Goal: Information Seeking & Learning: Learn about a topic

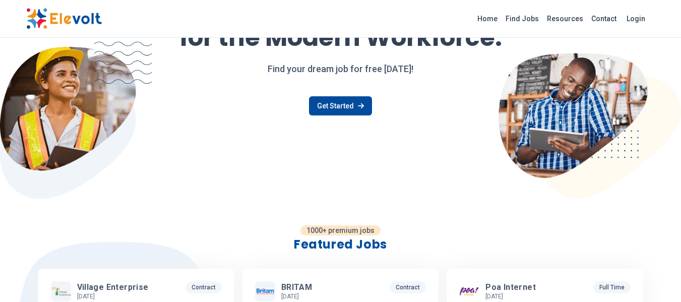
scroll to position [121, 0]
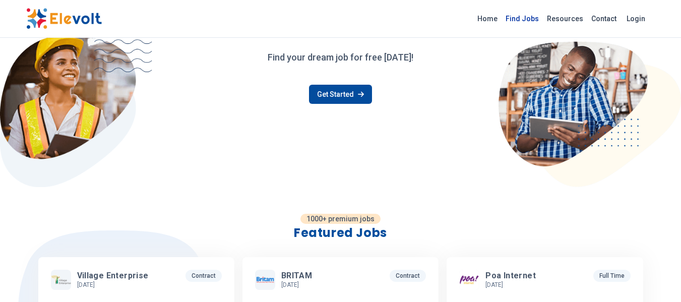
click at [530, 17] on link "Find Jobs" at bounding box center [521, 19] width 41 height 16
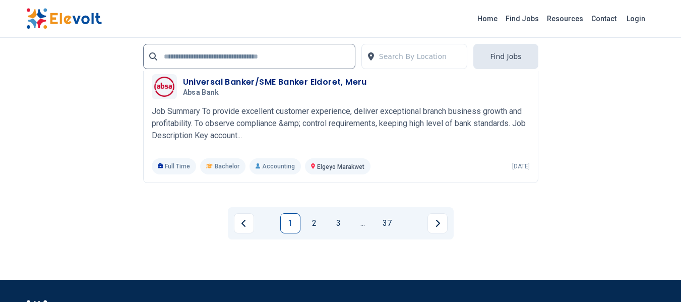
scroll to position [2358, 0]
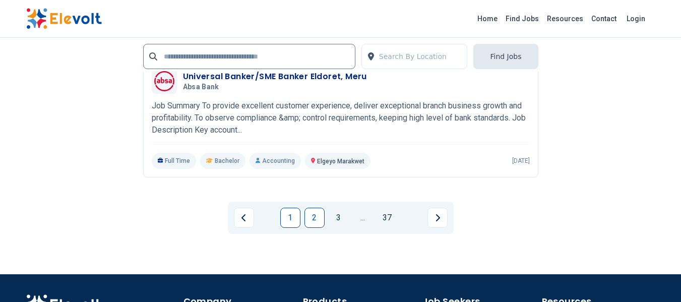
click at [315, 208] on link "2" at bounding box center [314, 218] width 20 height 20
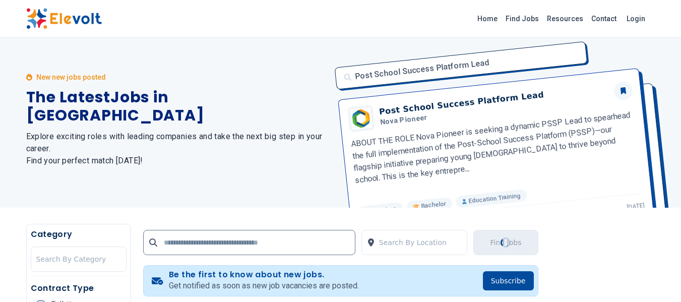
scroll to position [0, 0]
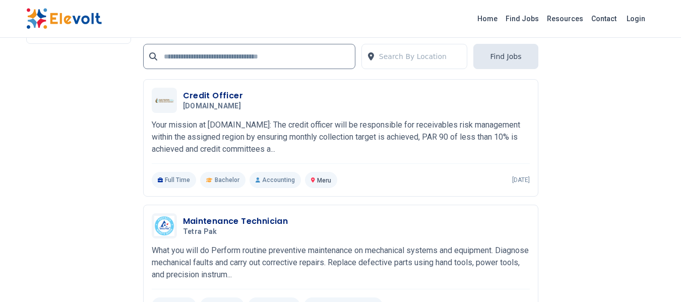
scroll to position [2196, 0]
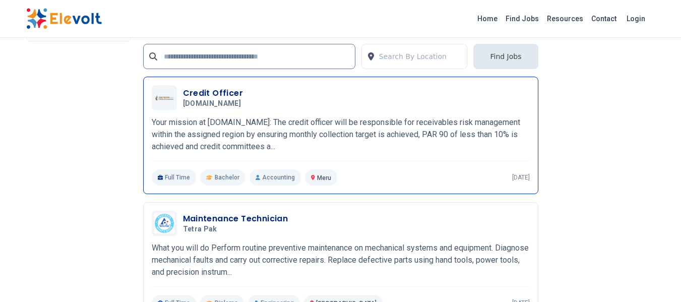
click at [236, 97] on h3 "Credit Officer" at bounding box center [214, 93] width 62 height 12
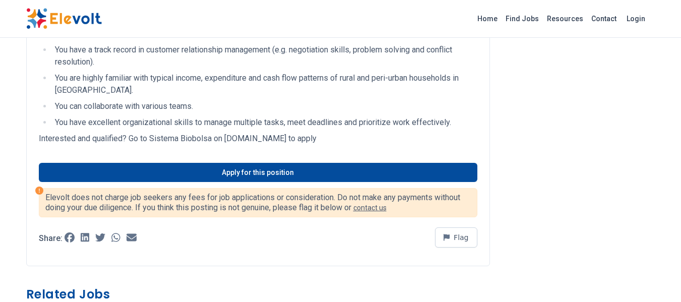
scroll to position [282, 0]
